Goal: Find specific page/section: Find specific page/section

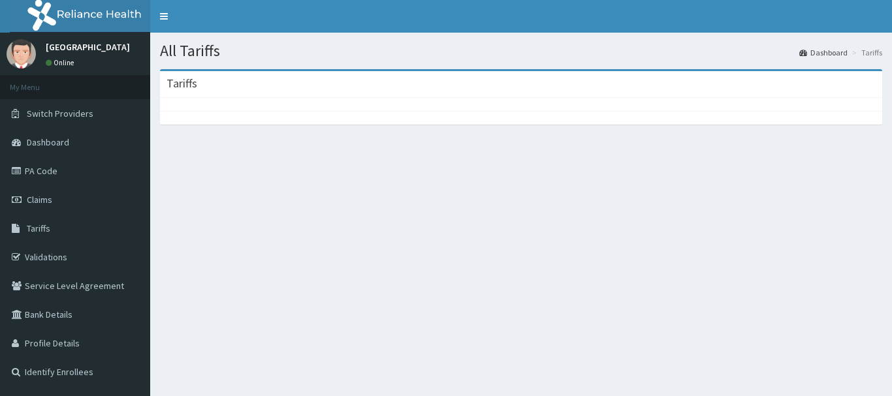
drag, startPoint x: 0, startPoint y: 0, endPoint x: 304, endPoint y: 223, distance: 377.0
click at [304, 223] on div "All Tariffs Dashboard Tariffs [GEOGRAPHIC_DATA]" at bounding box center [521, 231] width 742 height 396
click at [43, 231] on span "Tariffs" at bounding box center [39, 229] width 24 height 12
drag, startPoint x: 43, startPoint y: 231, endPoint x: 356, endPoint y: 354, distance: 336.3
click at [356, 354] on div "All Tariffs Dashboard Tariffs [GEOGRAPHIC_DATA]" at bounding box center [521, 231] width 742 height 396
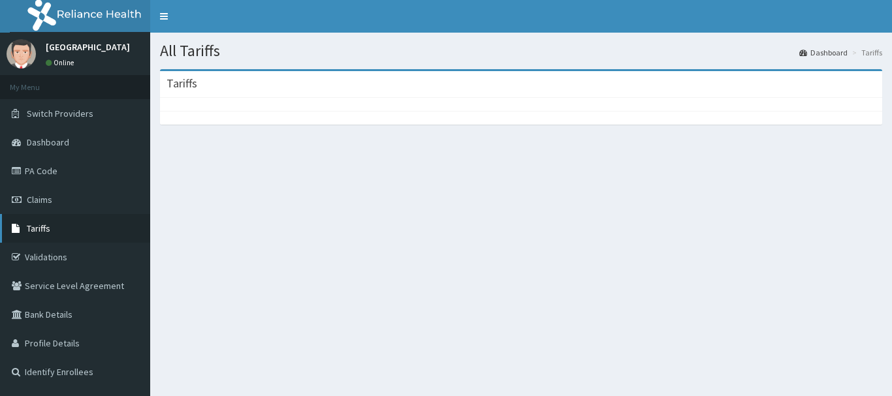
click at [44, 225] on span "Tariffs" at bounding box center [39, 229] width 24 height 12
click at [285, 251] on div "All Tariffs Dashboard Tariffs [GEOGRAPHIC_DATA]" at bounding box center [521, 231] width 742 height 396
click at [40, 229] on span "Tariffs" at bounding box center [39, 229] width 24 height 12
click at [39, 233] on span "Tariffs" at bounding box center [39, 229] width 24 height 12
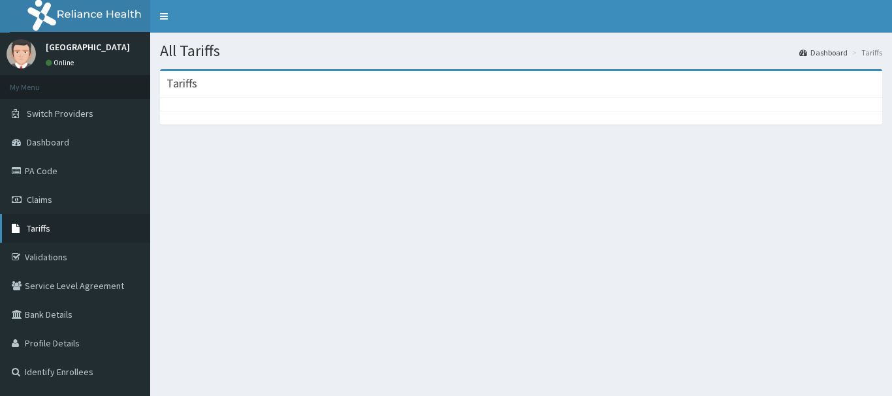
click at [39, 233] on span "Tariffs" at bounding box center [39, 229] width 24 height 12
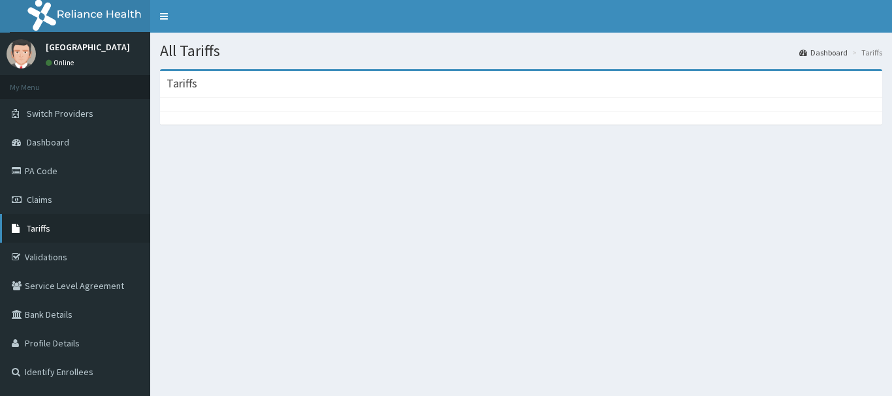
click at [39, 233] on span "Tariffs" at bounding box center [39, 229] width 24 height 12
click at [37, 227] on span "Tariffs" at bounding box center [39, 229] width 24 height 12
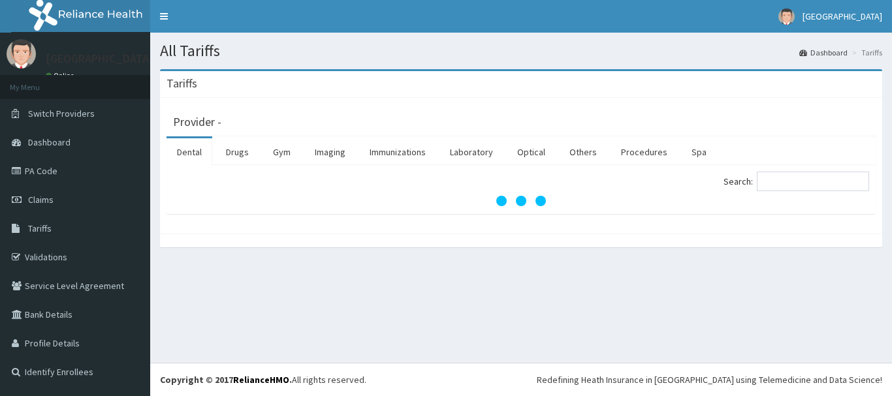
click at [224, 350] on div "All Tariffs Dashboard Tariffs [GEOGRAPHIC_DATA] Provider - Dental Drugs Gym Ima…" at bounding box center [521, 198] width 742 height 330
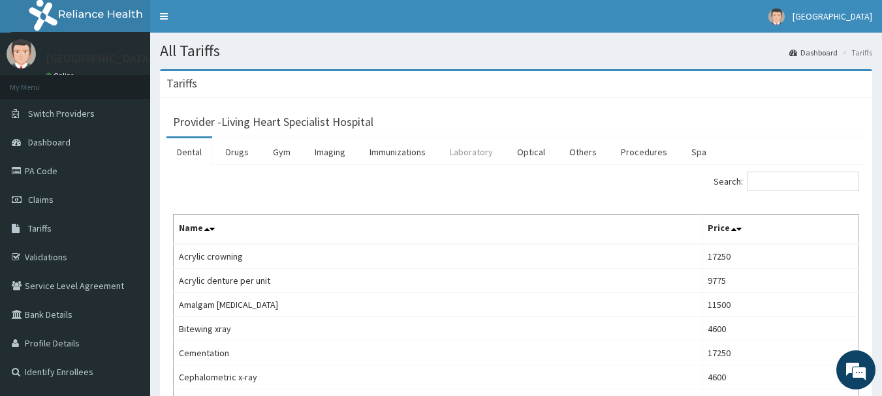
click at [467, 150] on link "Laboratory" at bounding box center [472, 151] width 64 height 27
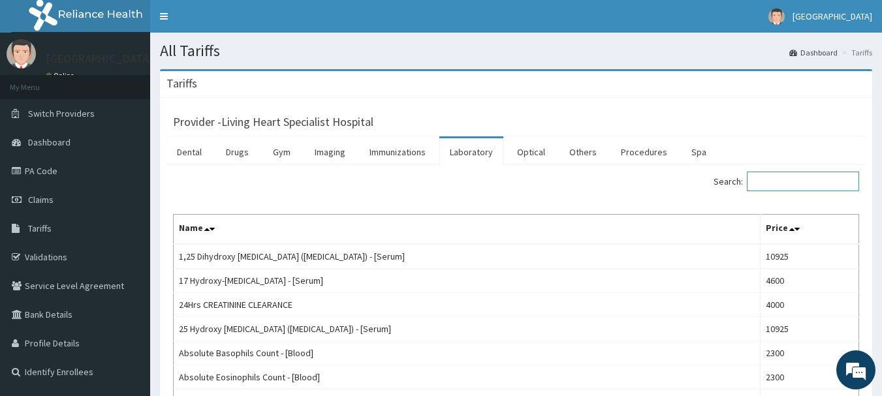
click at [777, 180] on input "Search:" at bounding box center [803, 182] width 112 height 20
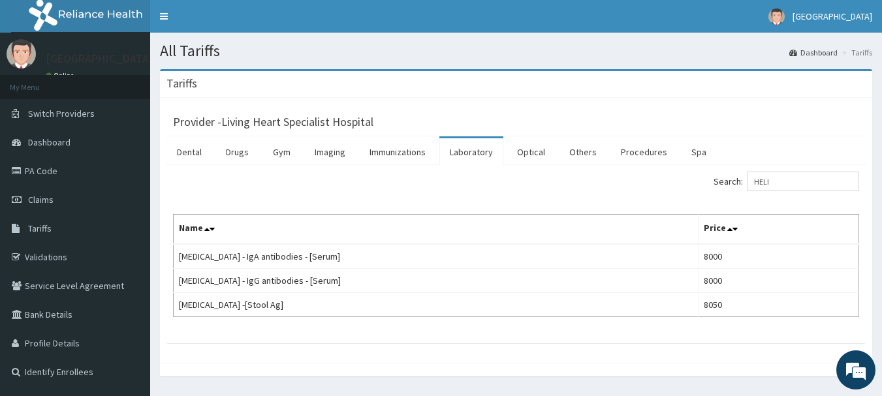
click at [610, 242] on th "Name" at bounding box center [436, 230] width 525 height 30
click at [797, 153] on ul "Dental Drugs Gym Imaging Immunizations Laboratory Optical Others Procedures Spa" at bounding box center [516, 151] width 699 height 29
click at [792, 180] on input "HELI" at bounding box center [803, 182] width 112 height 20
type input "H"
type input "HELI"
